Goal: Task Accomplishment & Management: Use online tool/utility

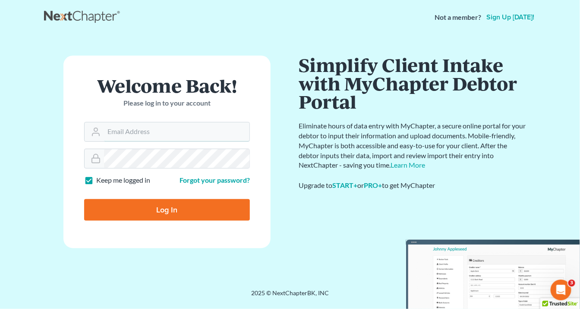
type input "[EMAIL_ADDRESS][DOMAIN_NAME]"
click at [176, 211] on input "Log In" at bounding box center [167, 210] width 166 height 22
type input "Thinking..."
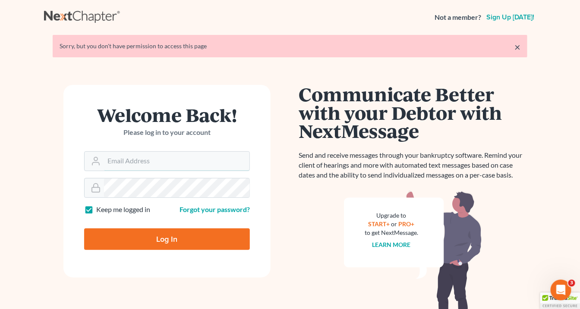
type input "[EMAIL_ADDRESS][DOMAIN_NAME]"
click at [163, 233] on input "Log In" at bounding box center [167, 240] width 166 height 22
type input "Thinking..."
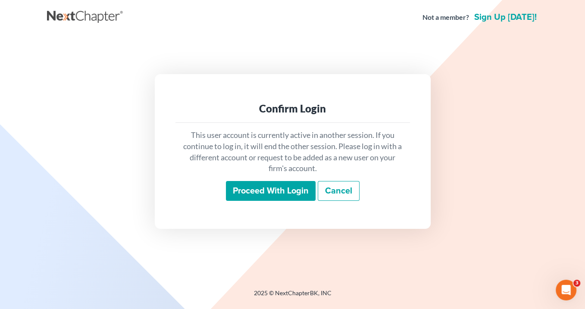
click at [290, 187] on input "Proceed with login" at bounding box center [271, 191] width 90 height 20
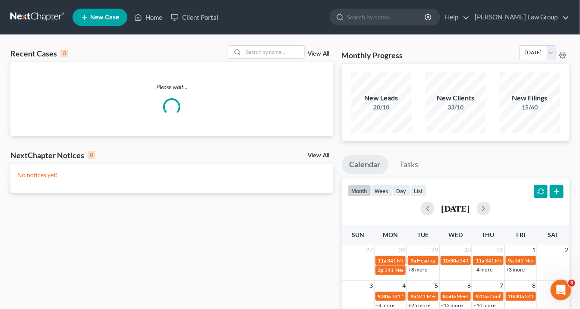
drag, startPoint x: 252, startPoint y: 52, endPoint x: 279, endPoint y: 67, distance: 30.3
click at [253, 52] on input "search" at bounding box center [274, 52] width 60 height 13
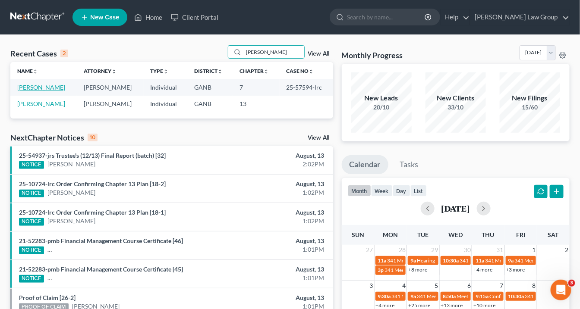
type input "spence"
click at [41, 86] on link "[PERSON_NAME]" at bounding box center [41, 87] width 48 height 7
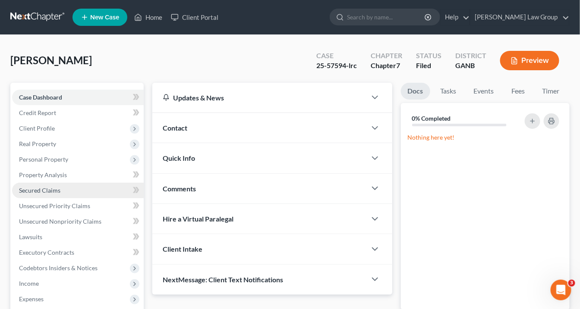
click at [42, 188] on span "Secured Claims" at bounding box center [39, 190] width 41 height 7
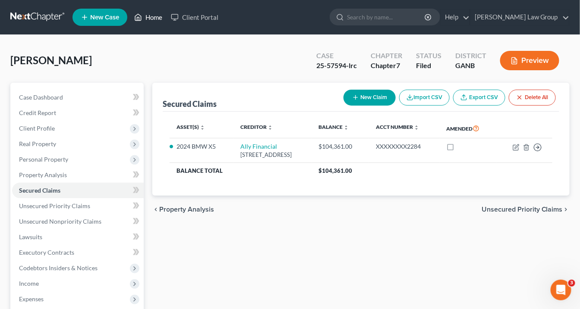
click at [153, 18] on link "Home" at bounding box center [148, 17] width 37 height 16
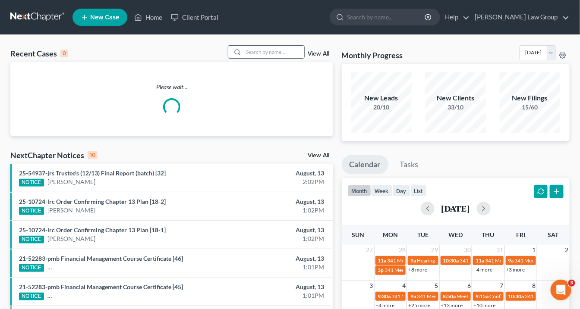
drag, startPoint x: 248, startPoint y: 50, endPoint x: 262, endPoint y: 48, distance: 14.8
click at [248, 50] on input "search" at bounding box center [274, 52] width 60 height 13
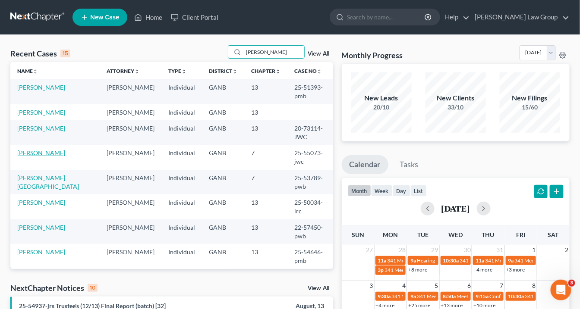
type input "williams"
click at [54, 149] on link "Williams, Jeremiah" at bounding box center [41, 152] width 48 height 7
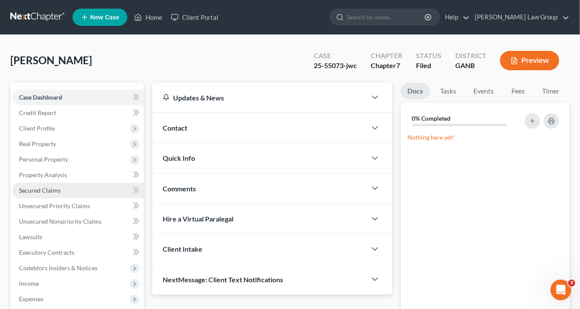
click at [47, 187] on span "Secured Claims" at bounding box center [39, 190] width 41 height 7
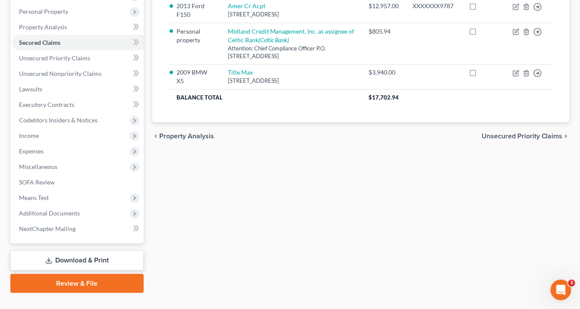
scroll to position [163, 0]
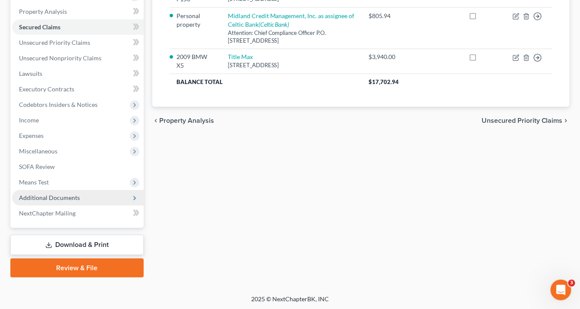
click at [64, 197] on span "Additional Documents" at bounding box center [49, 197] width 61 height 7
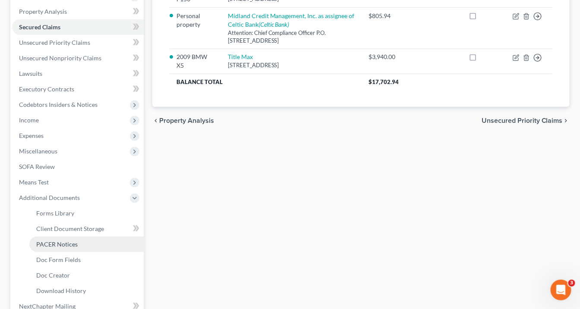
click at [68, 244] on span "PACER Notices" at bounding box center [56, 244] width 41 height 7
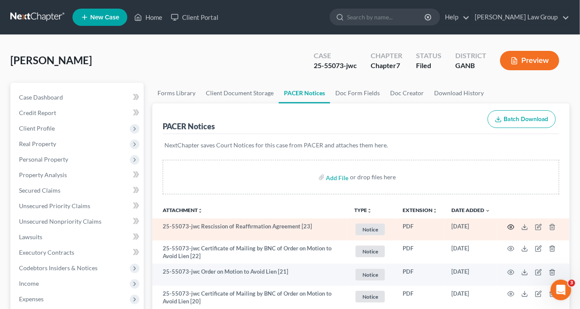
click at [510, 225] on icon "button" at bounding box center [510, 227] width 7 height 7
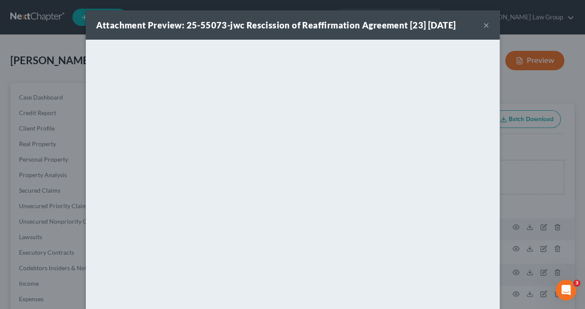
click at [485, 25] on button "×" at bounding box center [486, 25] width 6 height 10
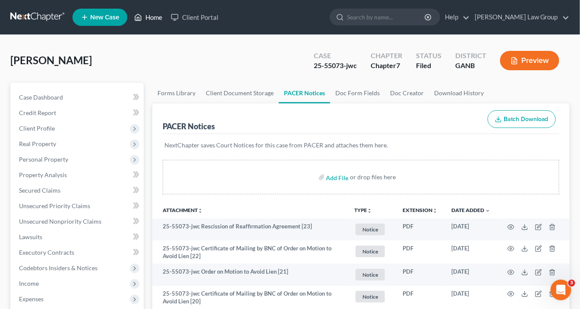
click at [153, 15] on link "Home" at bounding box center [148, 17] width 37 height 16
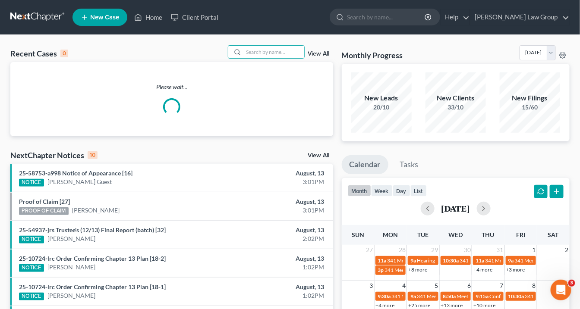
drag, startPoint x: 264, startPoint y: 51, endPoint x: 290, endPoint y: 69, distance: 31.5
click at [266, 51] on input "search" at bounding box center [274, 52] width 60 height 13
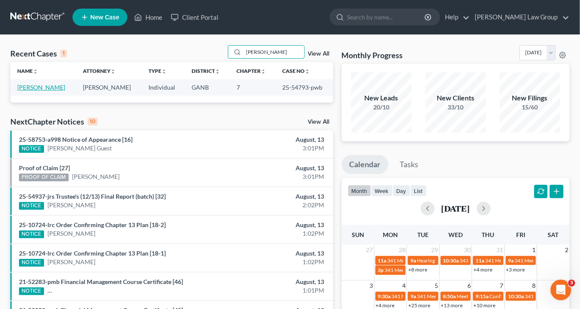
type input "kimsey"
click at [31, 88] on link "[PERSON_NAME]" at bounding box center [41, 87] width 48 height 7
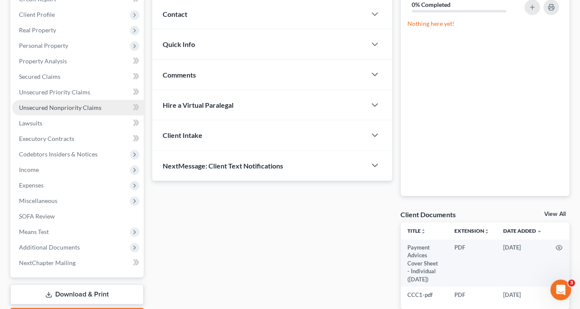
scroll to position [138, 0]
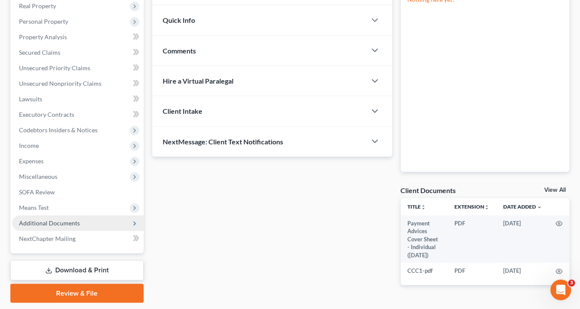
click at [71, 223] on span "Additional Documents" at bounding box center [49, 222] width 61 height 7
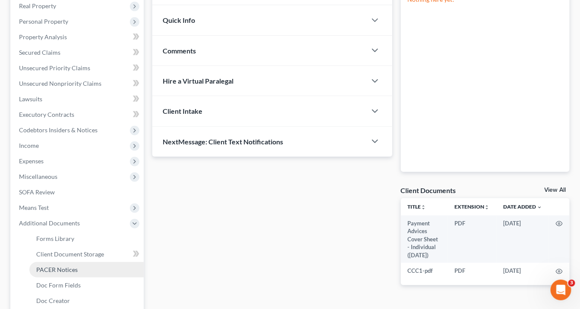
click at [77, 271] on link "PACER Notices" at bounding box center [86, 270] width 114 height 16
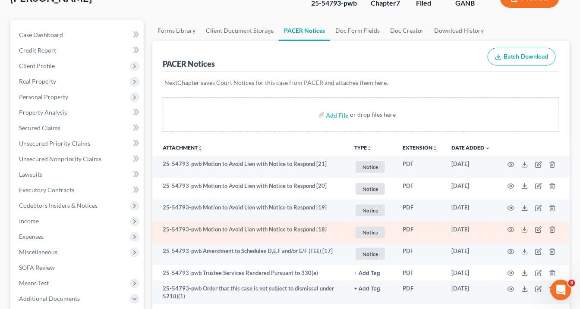
scroll to position [103, 0]
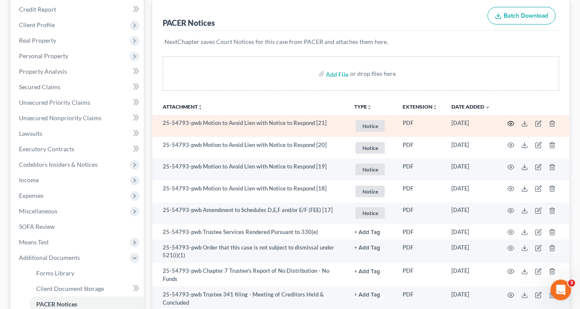
click at [511, 121] on icon "button" at bounding box center [510, 123] width 7 height 7
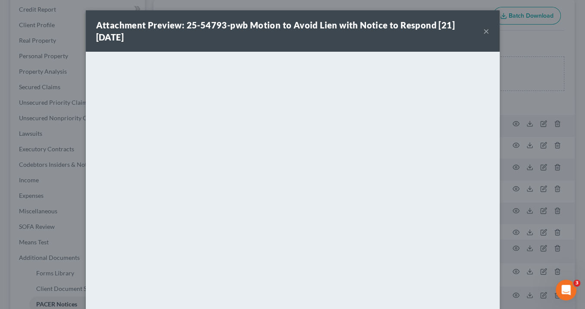
click at [484, 30] on button "×" at bounding box center [486, 31] width 6 height 10
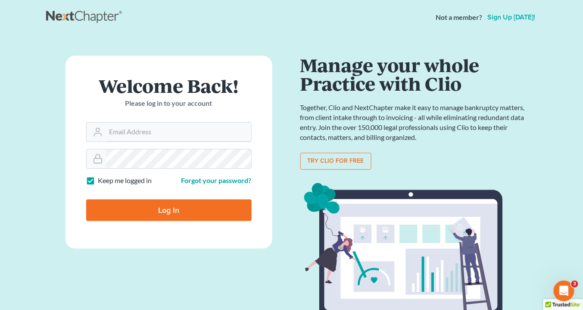
type input "[EMAIL_ADDRESS][DOMAIN_NAME]"
click at [196, 209] on input "Log In" at bounding box center [169, 210] width 166 height 22
type input "Thinking..."
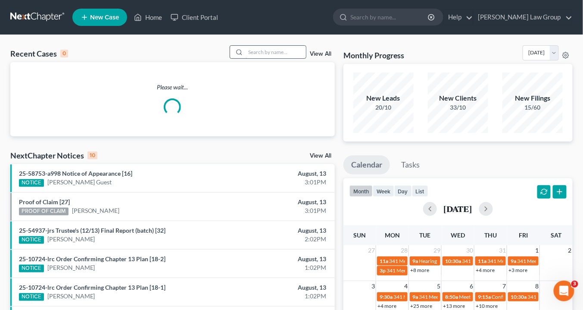
click at [250, 52] on input "search" at bounding box center [276, 52] width 60 height 13
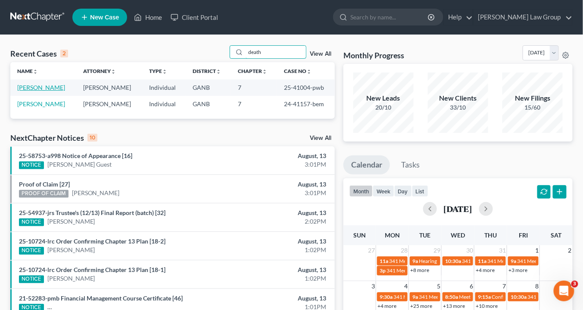
type input "death"
click at [48, 87] on link "Deatherage, Olivia" at bounding box center [41, 87] width 48 height 7
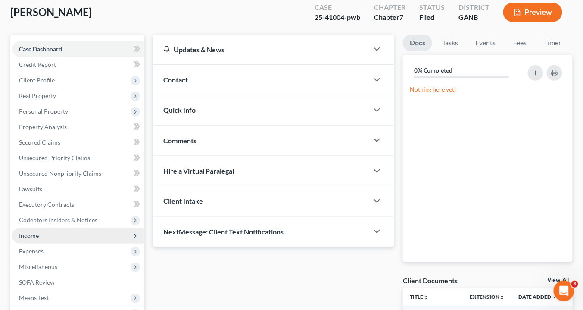
scroll to position [69, 0]
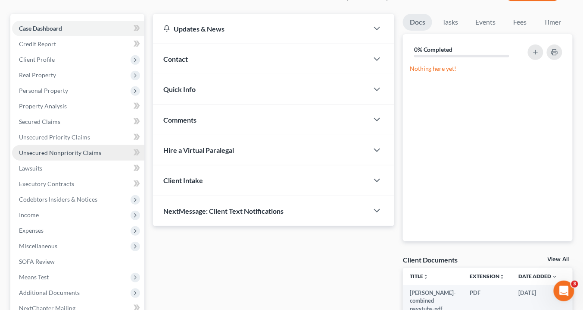
click at [46, 152] on span "Unsecured Nonpriority Claims" at bounding box center [60, 152] width 82 height 7
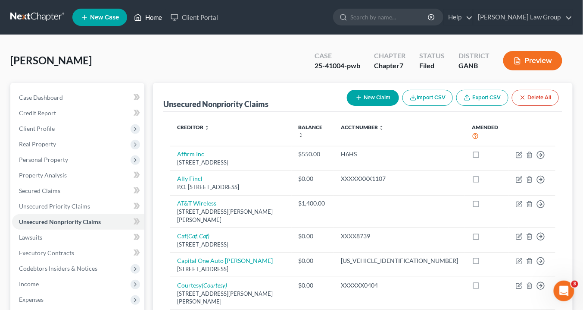
click at [153, 19] on link "Home" at bounding box center [148, 17] width 37 height 16
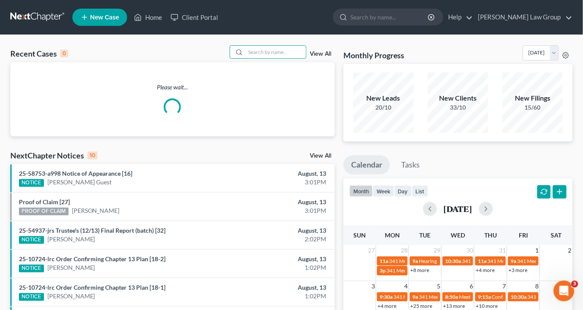
drag, startPoint x: 281, startPoint y: 54, endPoint x: 315, endPoint y: 54, distance: 34.1
click at [287, 49] on input "search" at bounding box center [276, 52] width 60 height 13
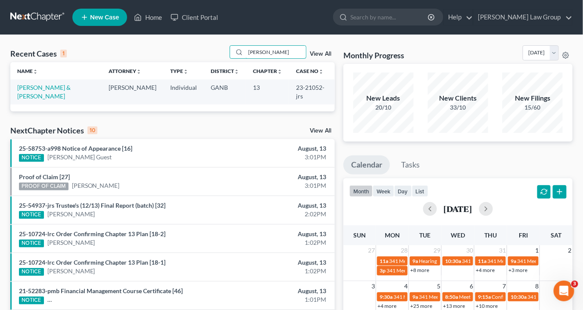
type input "plunkett"
drag, startPoint x: 316, startPoint y: 86, endPoint x: 287, endPoint y: 83, distance: 29.0
click at [289, 83] on td "23-21052-jrs" at bounding box center [312, 91] width 46 height 25
copy td "23-21052"
click at [64, 85] on link "Plunkett, Joe & Barbara" at bounding box center [43, 92] width 53 height 16
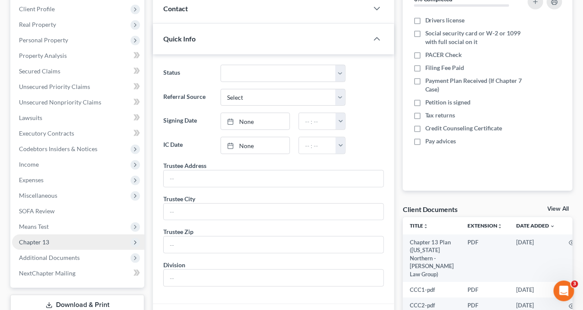
scroll to position [138, 0]
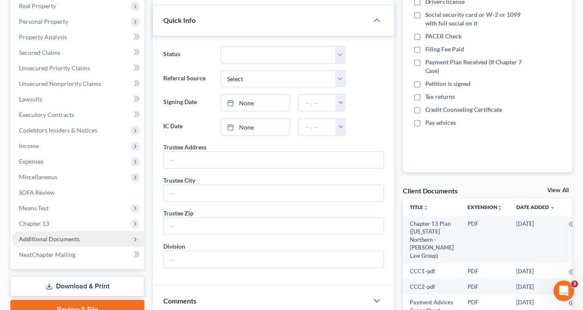
click at [62, 238] on span "Additional Documents" at bounding box center [49, 238] width 61 height 7
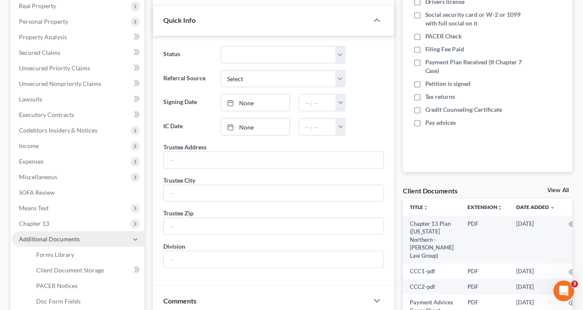
scroll to position [241, 0]
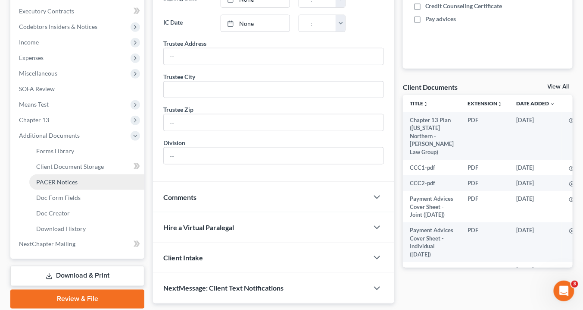
click at [64, 180] on span "PACER Notices" at bounding box center [56, 181] width 41 height 7
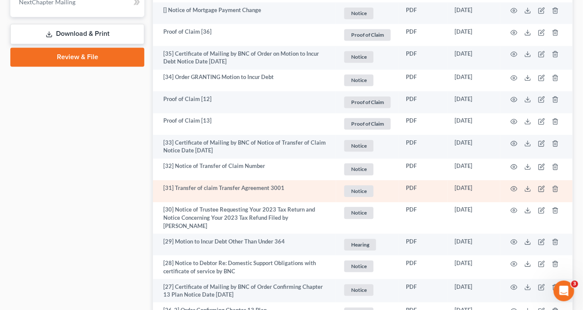
scroll to position [586, 0]
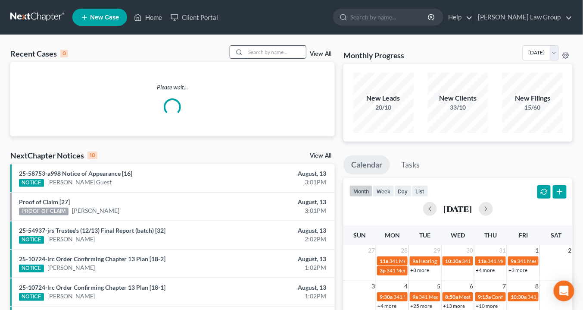
click at [255, 51] on input "search" at bounding box center [276, 52] width 60 height 13
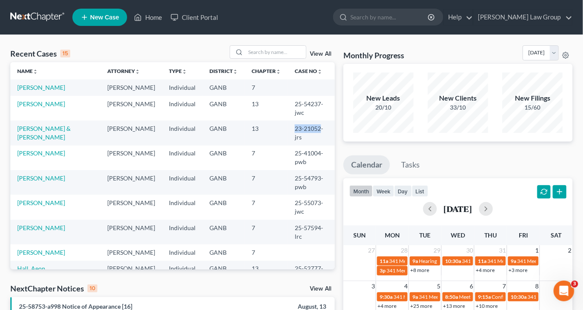
drag, startPoint x: 303, startPoint y: 118, endPoint x: 276, endPoint y: 117, distance: 27.2
click at [288, 120] on td "23-21052-jrs" at bounding box center [311, 132] width 47 height 25
copy td "23-21052"
click at [49, 199] on link "Williams, Jeremiah" at bounding box center [41, 202] width 48 height 7
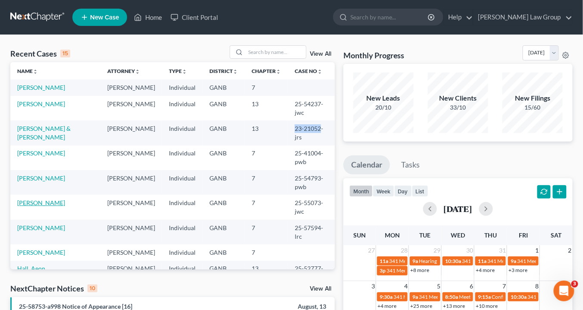
click at [49, 199] on link "Williams, Jeremiah" at bounding box center [41, 202] width 48 height 7
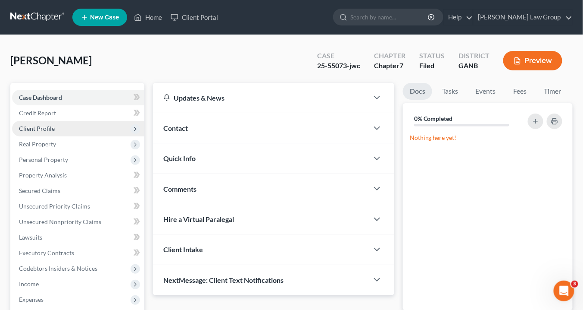
click at [46, 129] on span "Client Profile" at bounding box center [37, 128] width 36 height 7
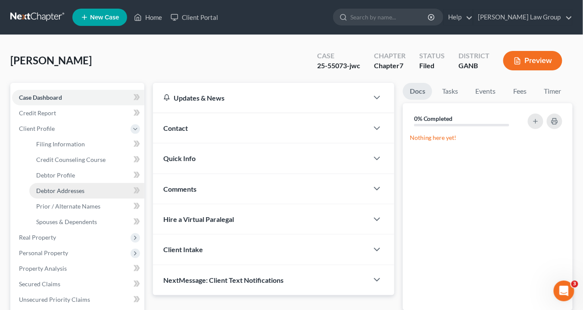
drag, startPoint x: 66, startPoint y: 189, endPoint x: 71, endPoint y: 184, distance: 7.0
click at [66, 189] on span "Debtor Addresses" at bounding box center [60, 190] width 48 height 7
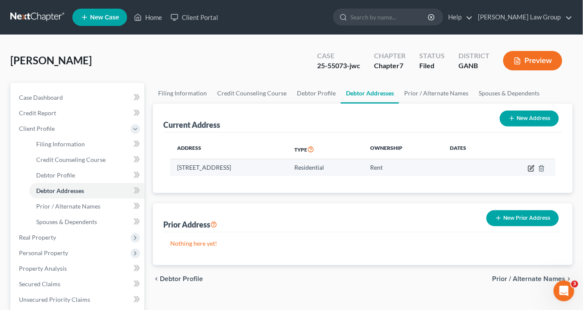
click at [533, 166] on icon "button" at bounding box center [531, 168] width 7 height 7
select select "10"
select select "0"
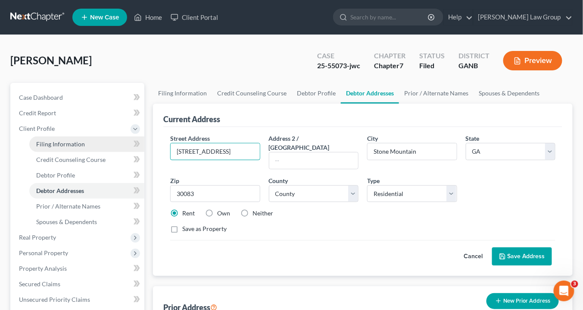
drag, startPoint x: 239, startPoint y: 151, endPoint x: 115, endPoint y: 138, distance: 124.9
click at [116, 138] on div "Petition Navigation Case Dashboard Payments Invoices Payments Payments Credit R…" at bounding box center [291, 309] width 571 height 452
paste input "1229 Druid Knoll Dr NE. Atlanta, GA 3031"
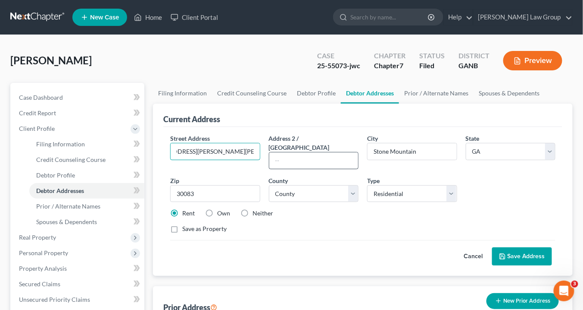
drag, startPoint x: 213, startPoint y: 151, endPoint x: 307, endPoint y: 154, distance: 93.2
click at [301, 158] on div "Street Address * 1229 Druid Knoll Dr NE. Atlanta, GA 3031 Address 2 / PO Box Ci…" at bounding box center [363, 187] width 394 height 107
type input "1229 Druid Knoll Dr NE. A"
drag, startPoint x: 379, startPoint y: 150, endPoint x: 295, endPoint y: 147, distance: 84.5
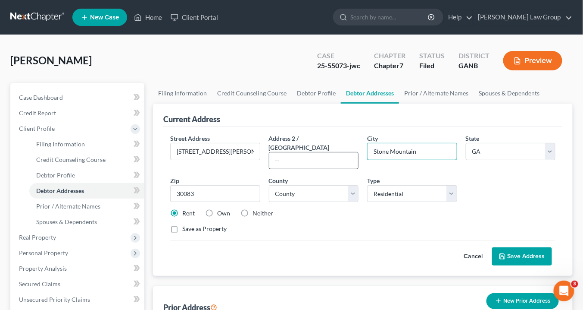
click at [294, 147] on div "Street Address * 1229 Druid Knoll Dr NE. A Address 2 / PO Box City * Stone Moun…" at bounding box center [363, 187] width 394 height 107
type input "Atlanta"
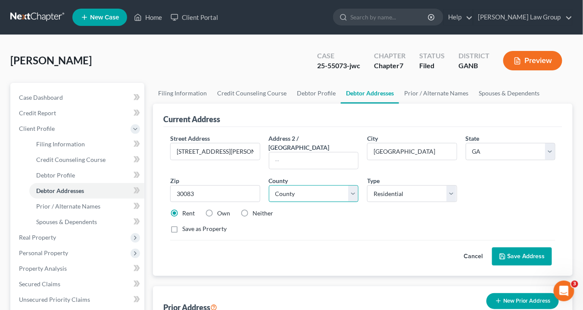
drag, startPoint x: 358, startPoint y: 181, endPoint x: 348, endPoint y: 182, distance: 10.4
click at [359, 182] on div "County * County Appling County Atkinson County Bacon County Baker County Baldwi…" at bounding box center [314, 189] width 98 height 26
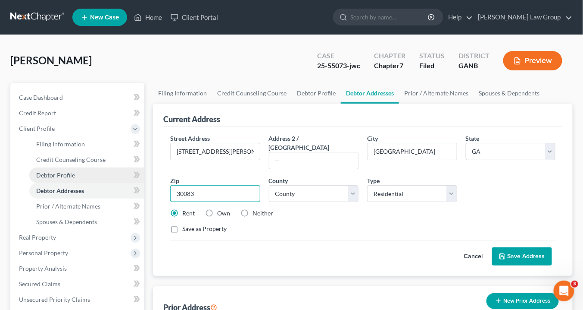
drag, startPoint x: 205, startPoint y: 187, endPoint x: 63, endPoint y: 169, distance: 143.5
click at [63, 169] on div "Petition Navigation Case Dashboard Payments Invoices Payments Payments Credit R…" at bounding box center [291, 309] width 571 height 452
type input "30319"
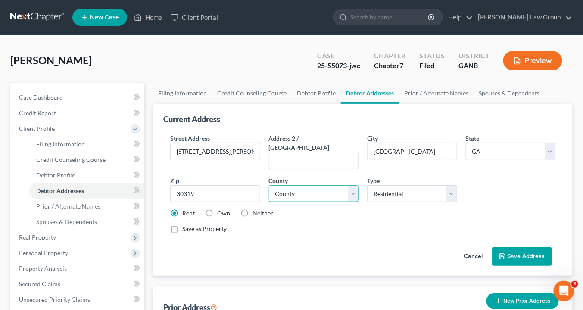
click at [348, 185] on select "County Appling County Atkinson County Bacon County Baker County Baldwin County …" at bounding box center [314, 193] width 90 height 17
select select "59"
click at [269, 185] on select "County Appling County Atkinson County Bacon County Baker County Baldwin County …" at bounding box center [314, 193] width 90 height 17
click at [525, 248] on button "Save Address" at bounding box center [522, 256] width 60 height 18
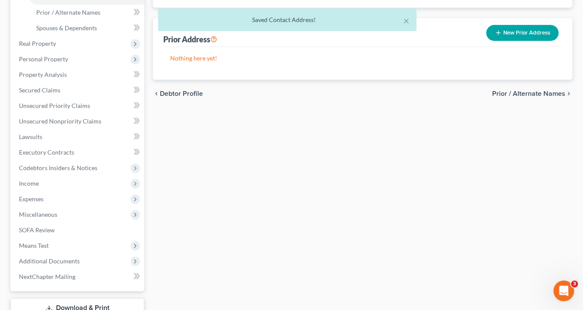
scroll to position [241, 0]
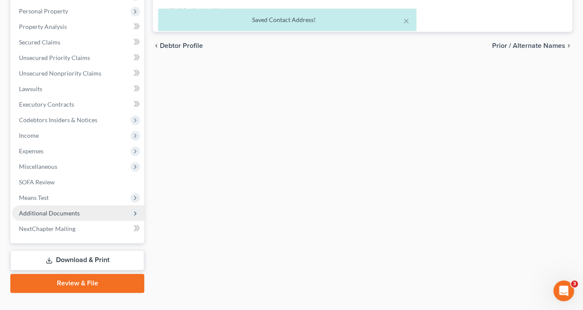
click at [86, 211] on span "Additional Documents" at bounding box center [78, 213] width 132 height 16
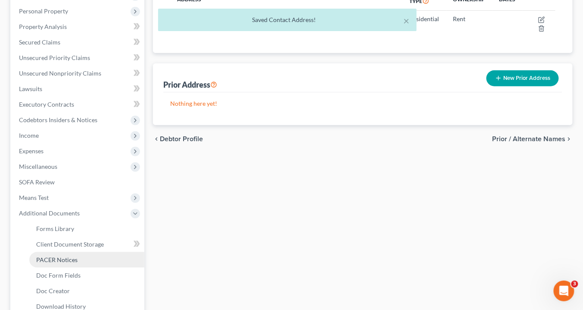
click at [85, 258] on link "PACER Notices" at bounding box center [86, 260] width 115 height 16
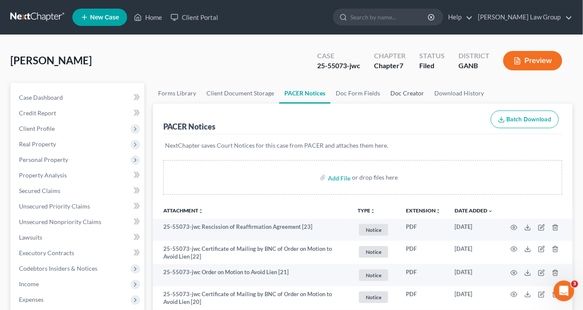
click at [395, 93] on link "Doc Creator" at bounding box center [408, 93] width 44 height 21
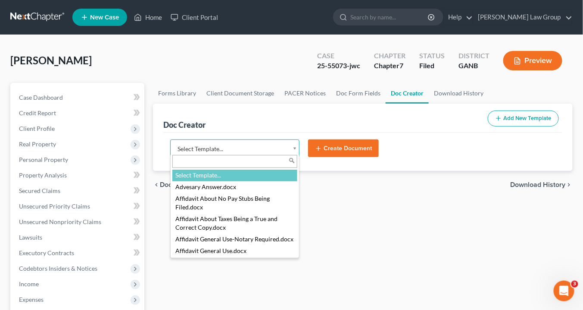
click at [296, 149] on body "Home New Case Client Portal Saedi Law Group info@saedilawgroup.com My Account S…" at bounding box center [291, 283] width 583 height 567
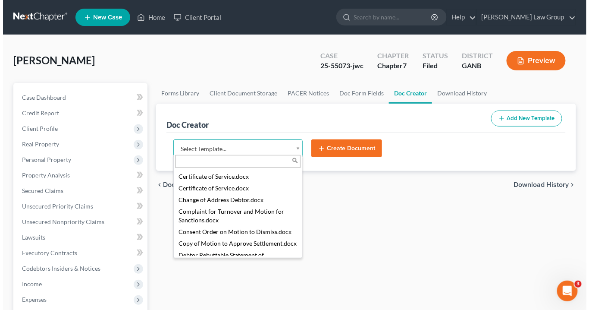
scroll to position [448, 0]
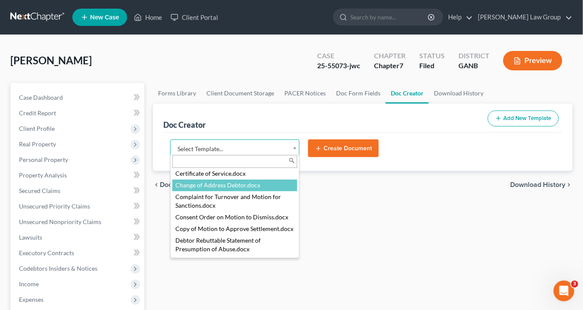
select select "111548"
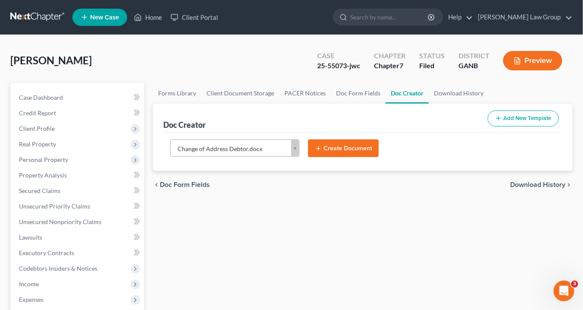
click at [352, 144] on button "Create Document" at bounding box center [343, 148] width 71 height 18
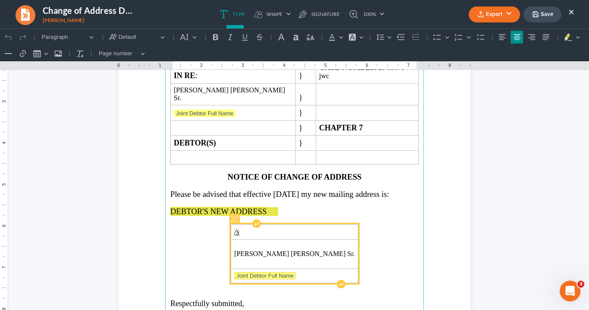
scroll to position [138, 0]
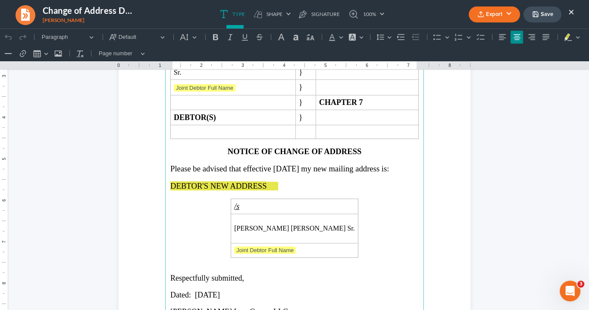
click at [272, 182] on span "Rich Text Editor, page-0-main" at bounding box center [273, 186] width 12 height 9
click at [304, 164] on span "Please be advised that effective January 31, 2025 my new mailing address is:" at bounding box center [279, 168] width 219 height 9
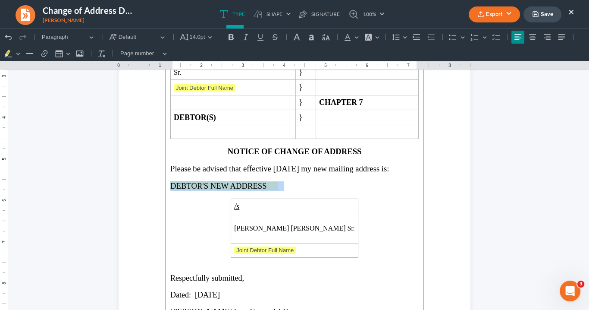
drag, startPoint x: 279, startPoint y: 168, endPoint x: 174, endPoint y: 160, distance: 105.5
click at [166, 165] on main "IN THE UNITED STATES BANKRUPTCY COURT NORTHERN DISTRICT OF GEORGIA ATLANTA DIVI…" at bounding box center [294, 180] width 259 height 373
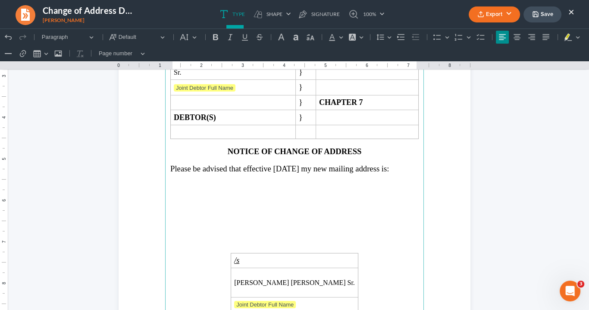
click at [175, 189] on p "Rich Text Editor, page-0-main" at bounding box center [294, 193] width 248 height 8
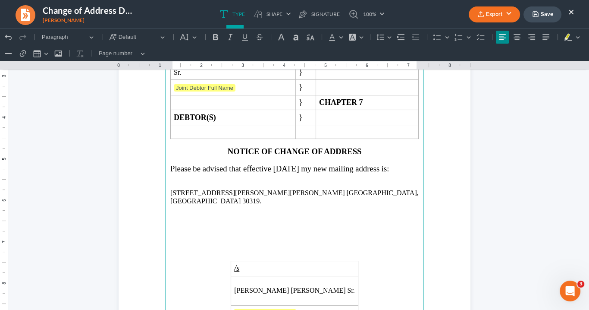
click at [240, 189] on p "1229 Druid Knoll Dr NE. Atlanta, GA 30319." at bounding box center [294, 197] width 248 height 16
click at [222, 197] on p "Atlanta, GA 30319." at bounding box center [294, 201] width 248 height 8
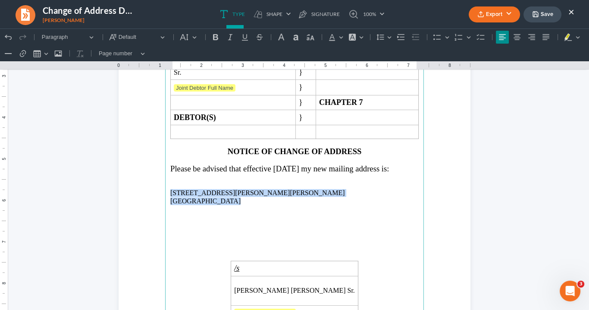
drag, startPoint x: 215, startPoint y: 182, endPoint x: 167, endPoint y: 174, distance: 48.6
click at [167, 174] on main "IN THE UNITED STATES BANKRUPTCY COURT NORTHERN DISTRICT OF GEORGIA ATLANTA DIVI…" at bounding box center [294, 180] width 259 height 373
copy main "1229 Druid Knoll Dr NE. Atlanta, GA 30319"
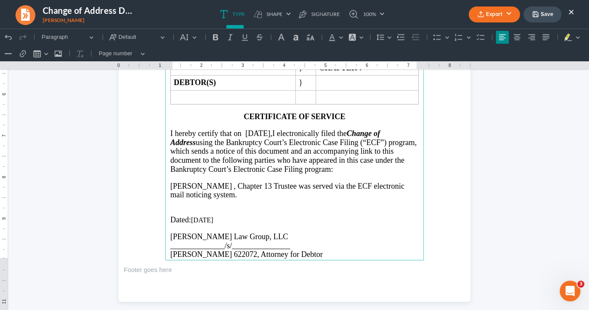
scroll to position [1207, 0]
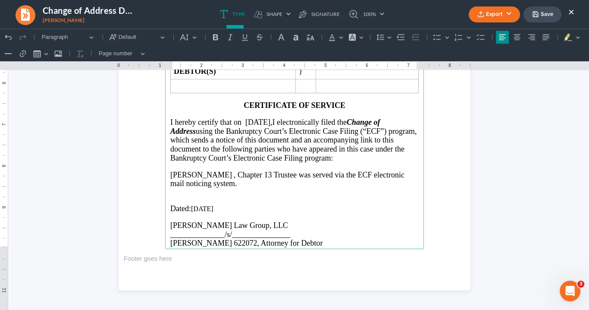
click at [234, 170] on span ", Chapter 13" at bounding box center [253, 174] width 38 height 9
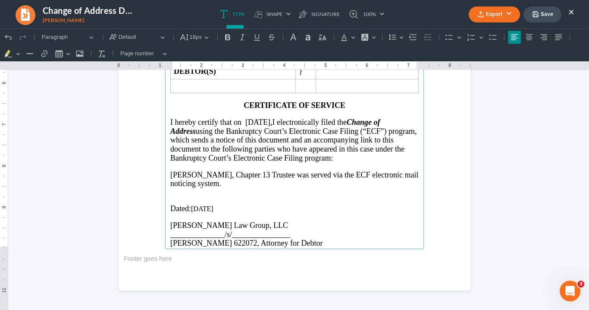
click at [222, 170] on p "Jason L. Pettie, Chapter 13 Trustee was served via the ECF electronic mail noti…" at bounding box center [294, 179] width 248 height 18
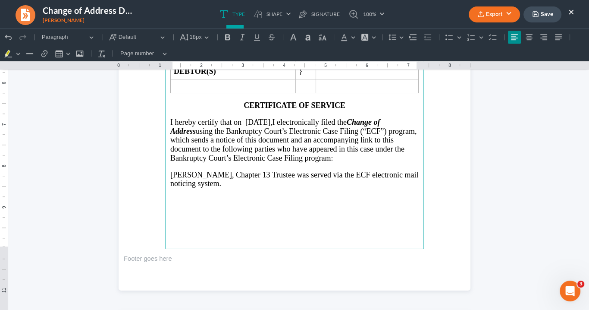
click at [172, 228] on p "Rich Text Editor, page-2-main" at bounding box center [294, 232] width 248 height 9
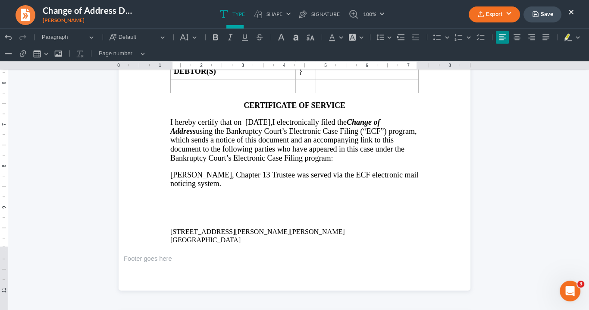
scroll to position [1242, 0]
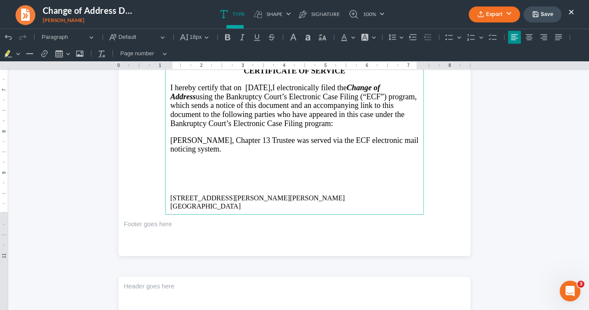
click at [177, 169] on p "Rich Text Editor, page-2-main" at bounding box center [294, 173] width 248 height 9
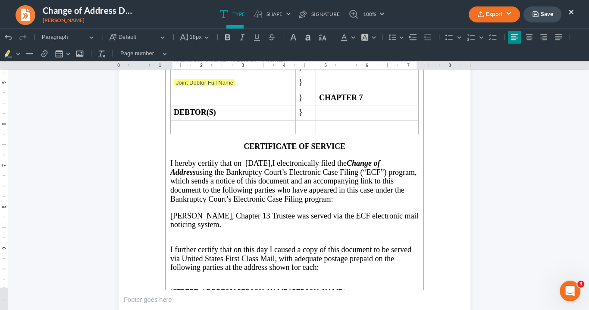
scroll to position [1138, 0]
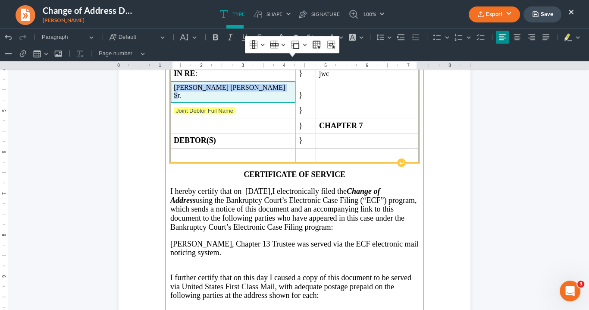
drag, startPoint x: 268, startPoint y: 78, endPoint x: 182, endPoint y: 78, distance: 85.8
click at [182, 81] on td "Jeremiah Darnell Williams Sr." at bounding box center [233, 92] width 125 height 22
copy span "Jeremiah Darnell Williams Sr."
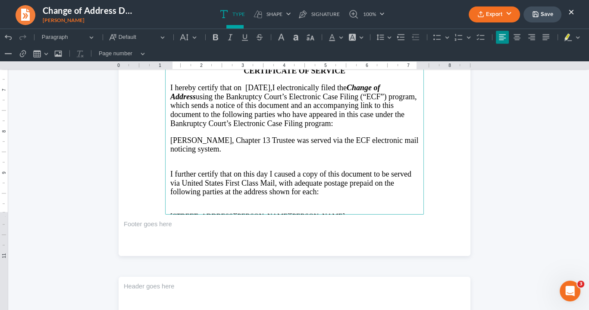
scroll to position [1311, 0]
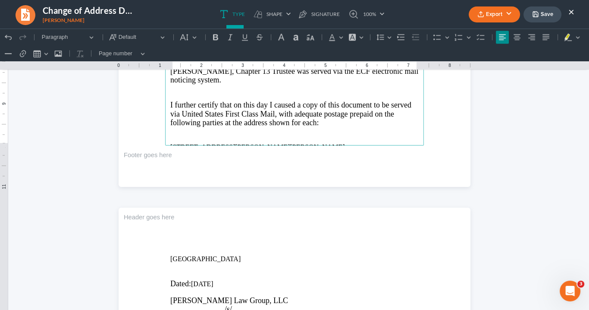
click at [170, 135] on p "Rich Text Editor, page-2-main" at bounding box center [294, 139] width 248 height 8
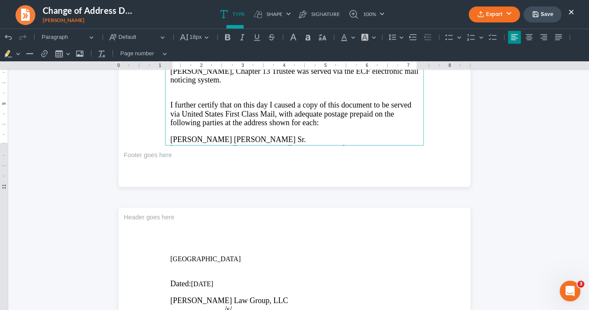
click at [170, 135] on span "Jeremiah Darnell Williams Sr." at bounding box center [238, 139] width 136 height 9
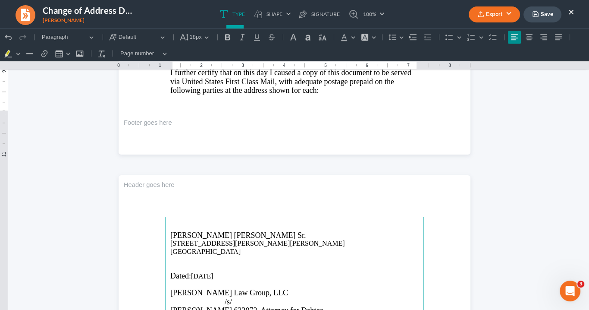
scroll to position [1344, 0]
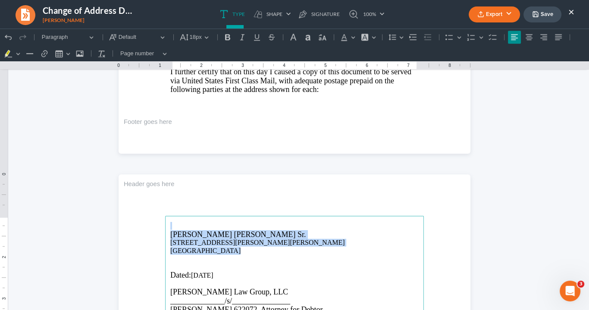
drag, startPoint x: 226, startPoint y: 248, endPoint x: 186, endPoint y: 217, distance: 50.2
click at [201, 36] on span "18px" at bounding box center [196, 37] width 12 height 9
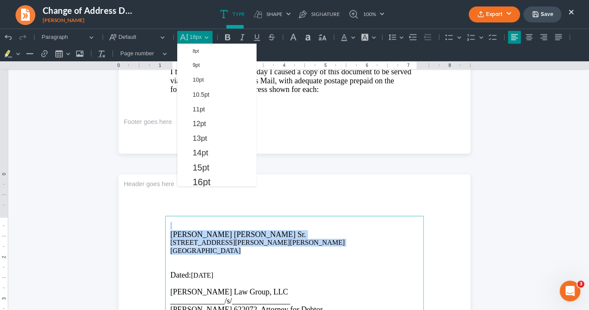
click at [206, 149] on span "14pt" at bounding box center [201, 152] width 16 height 10
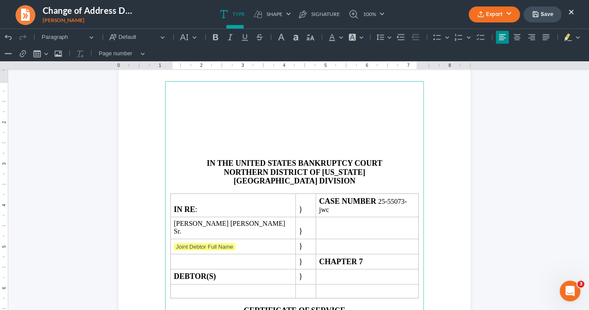
scroll to position [960, 0]
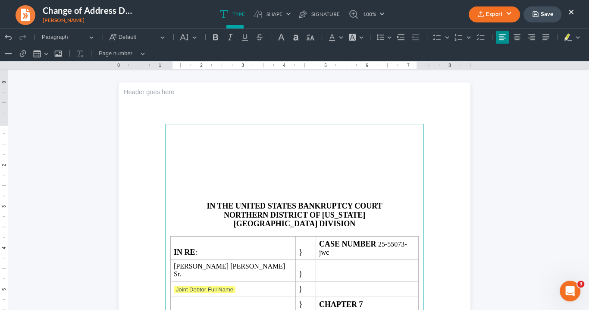
click at [251, 182] on p "Rich Text Editor, page-2-main" at bounding box center [294, 182] width 248 height 8
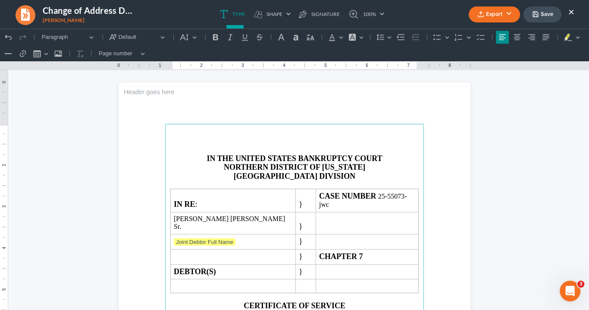
click at [229, 142] on p "Rich Text Editor, page-2-main" at bounding box center [294, 142] width 248 height 8
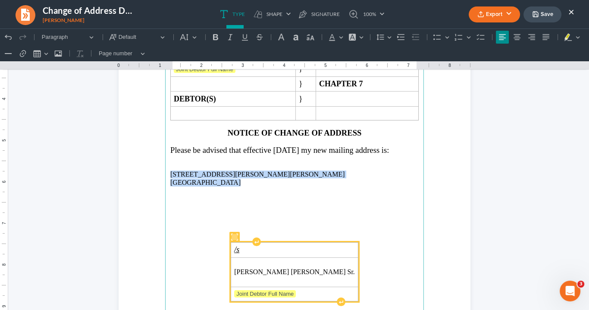
scroll to position [132, 0]
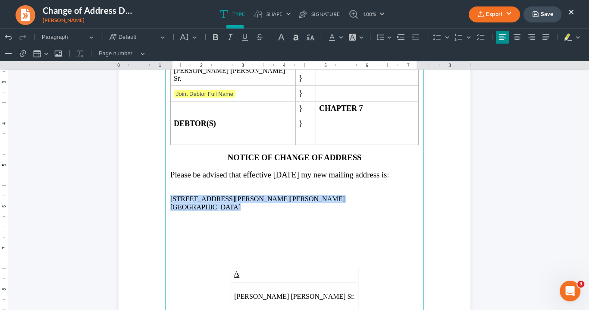
click at [251, 203] on p "Atlanta, GA 30319" at bounding box center [294, 207] width 248 height 8
click at [226, 203] on p "Atlanta, GA 30319" at bounding box center [294, 207] width 248 height 8
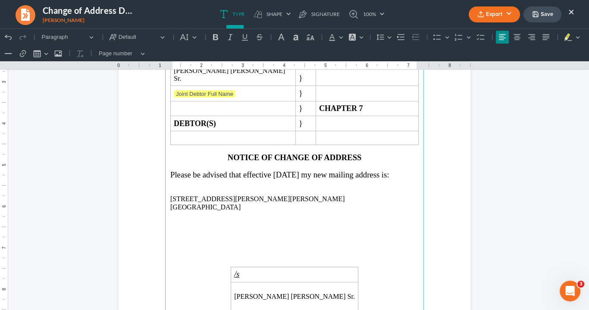
click at [225, 211] on p "Rich Text Editor, page-0-main" at bounding box center [294, 215] width 248 height 8
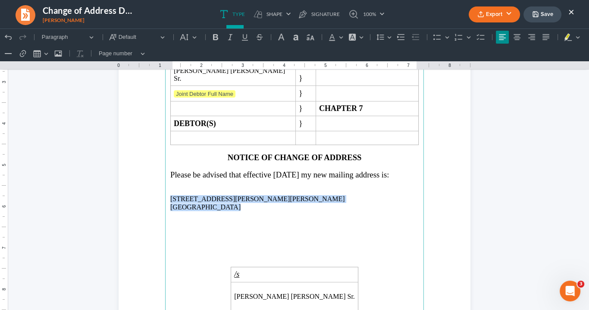
drag, startPoint x: 226, startPoint y: 192, endPoint x: 168, endPoint y: 178, distance: 60.5
click at [168, 178] on main "IN THE UNITED STATES BANKRUPTCY COURT NORTHERN DISTRICT OF GEORGIA ATLANTA DIVI…" at bounding box center [294, 186] width 259 height 373
click at [193, 38] on button "Default" at bounding box center [188, 37] width 23 height 13
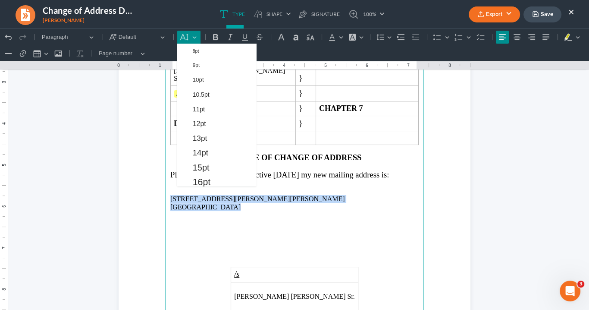
click at [206, 150] on span "14pt" at bounding box center [201, 152] width 16 height 10
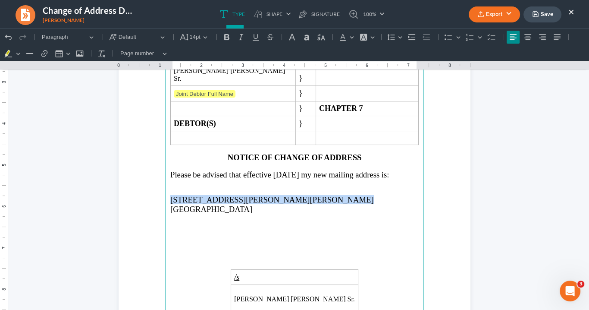
click at [273, 204] on p "Atlanta, GA 30319" at bounding box center [294, 208] width 248 height 9
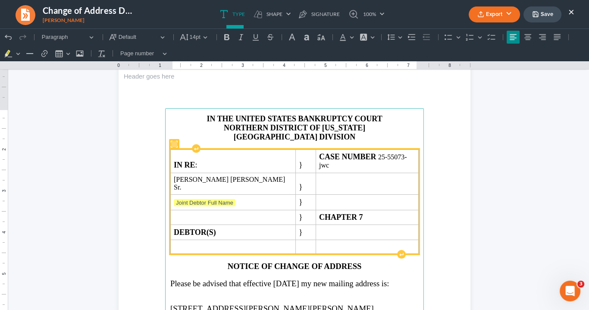
scroll to position [34, 0]
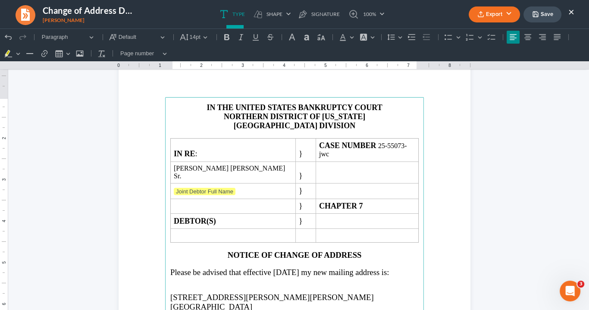
click at [489, 18] on button "Export" at bounding box center [494, 14] width 51 height 16
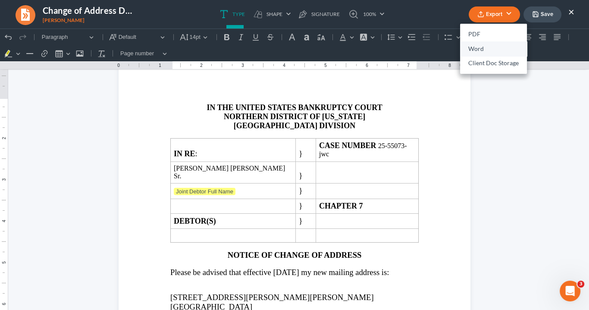
click at [482, 48] on link "Word" at bounding box center [493, 48] width 67 height 15
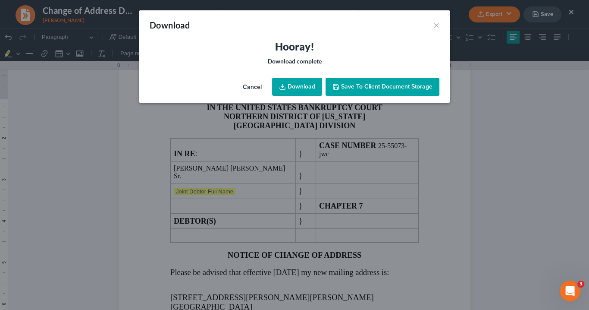
click at [280, 82] on link "Download" at bounding box center [297, 87] width 50 height 18
